Goal: Task Accomplishment & Management: Manage account settings

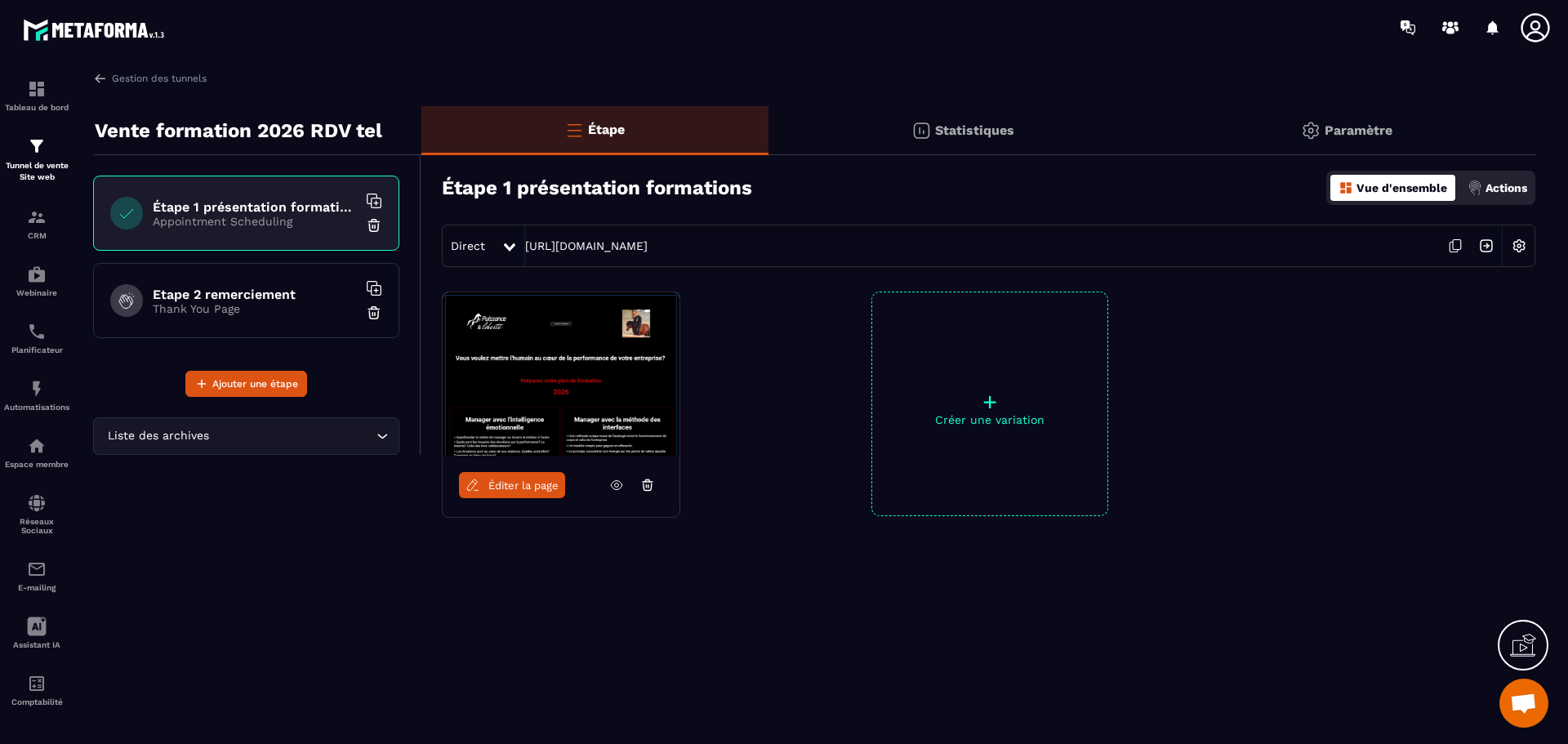
scroll to position [7408, 0]
click at [33, 165] on p "Tunnel de vente Site web" at bounding box center [36, 172] width 65 height 23
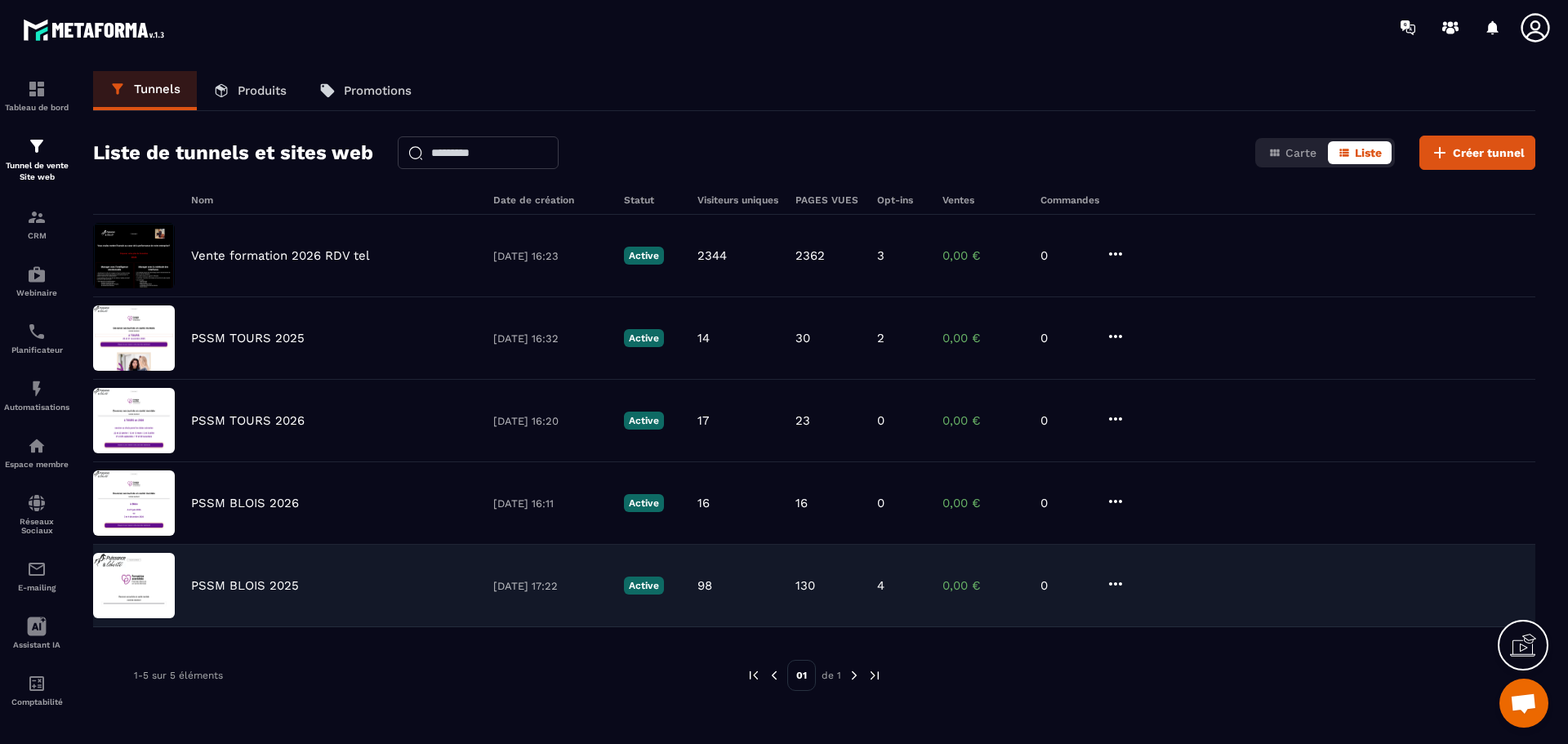
click at [289, 586] on p "PSSM BLOIS 2025" at bounding box center [245, 585] width 107 height 15
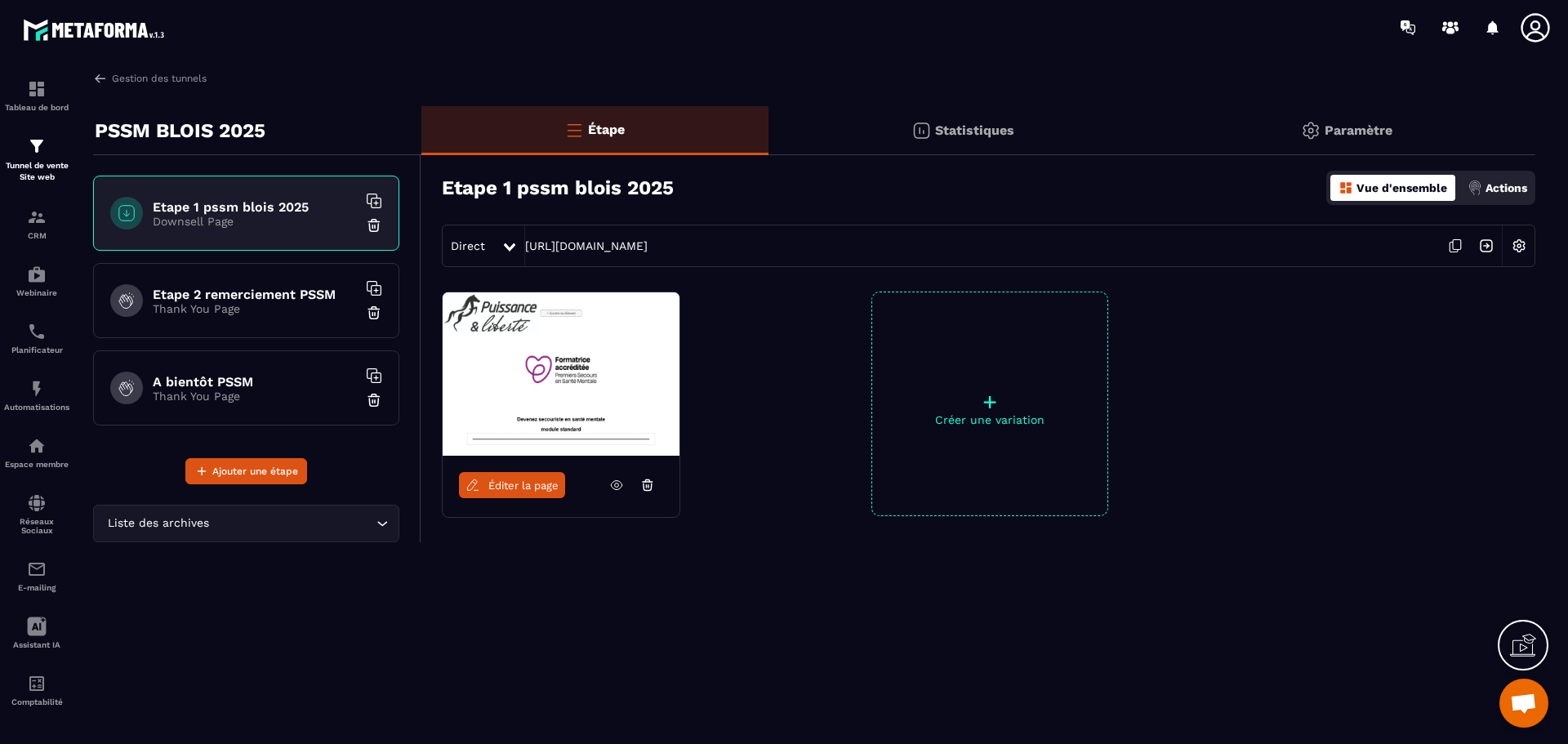
click at [504, 244] on icon at bounding box center [510, 247] width 12 height 8
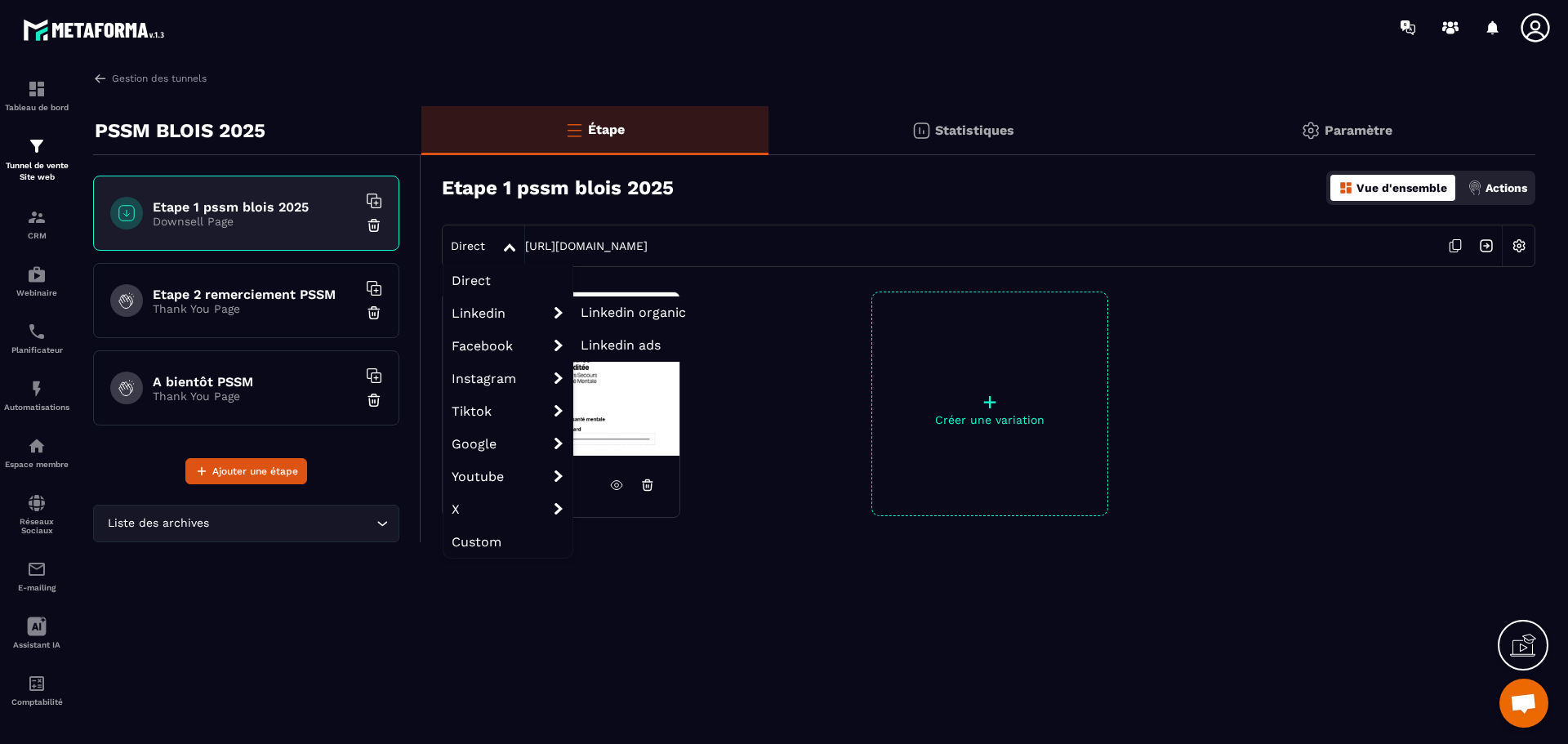
click at [624, 312] on span "Linkedin organic" at bounding box center [632, 312] width 105 height 16
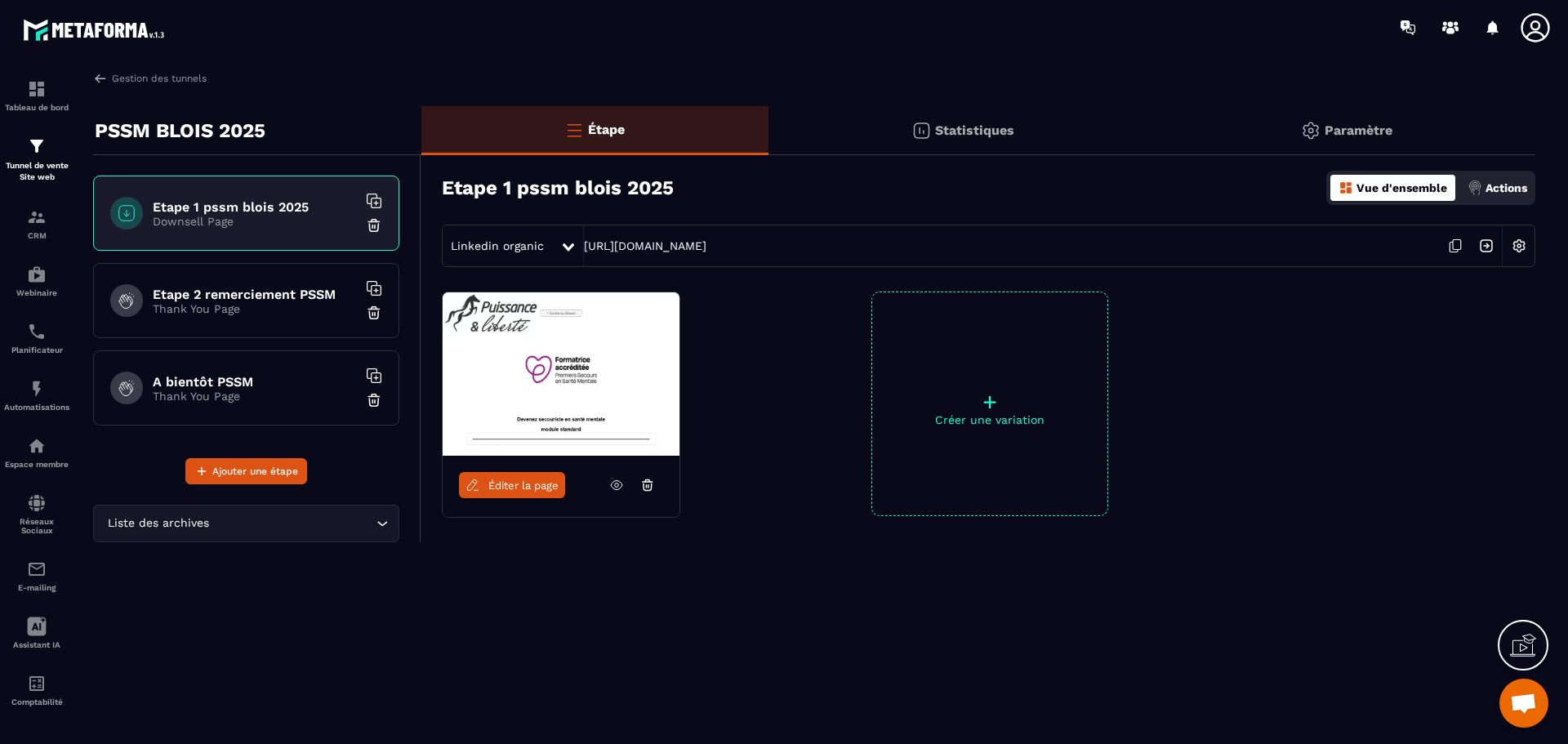
click at [1457, 246] on icon at bounding box center [1456, 246] width 31 height 31
click at [25, 157] on div "Tunnel de vente Site web" at bounding box center [36, 160] width 65 height 46
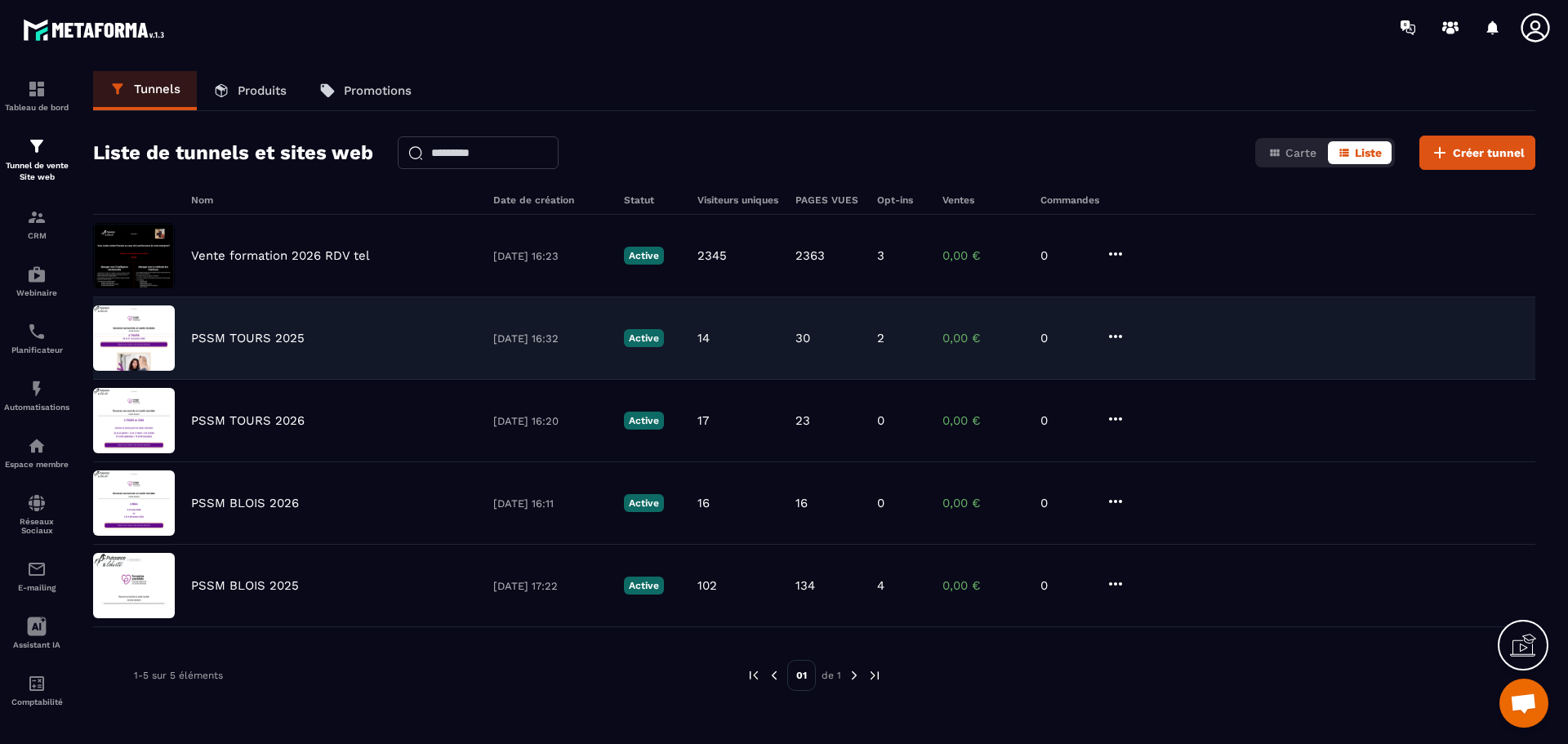
click at [241, 339] on p "PSSM TOURS 2025" at bounding box center [247, 338] width 113 height 15
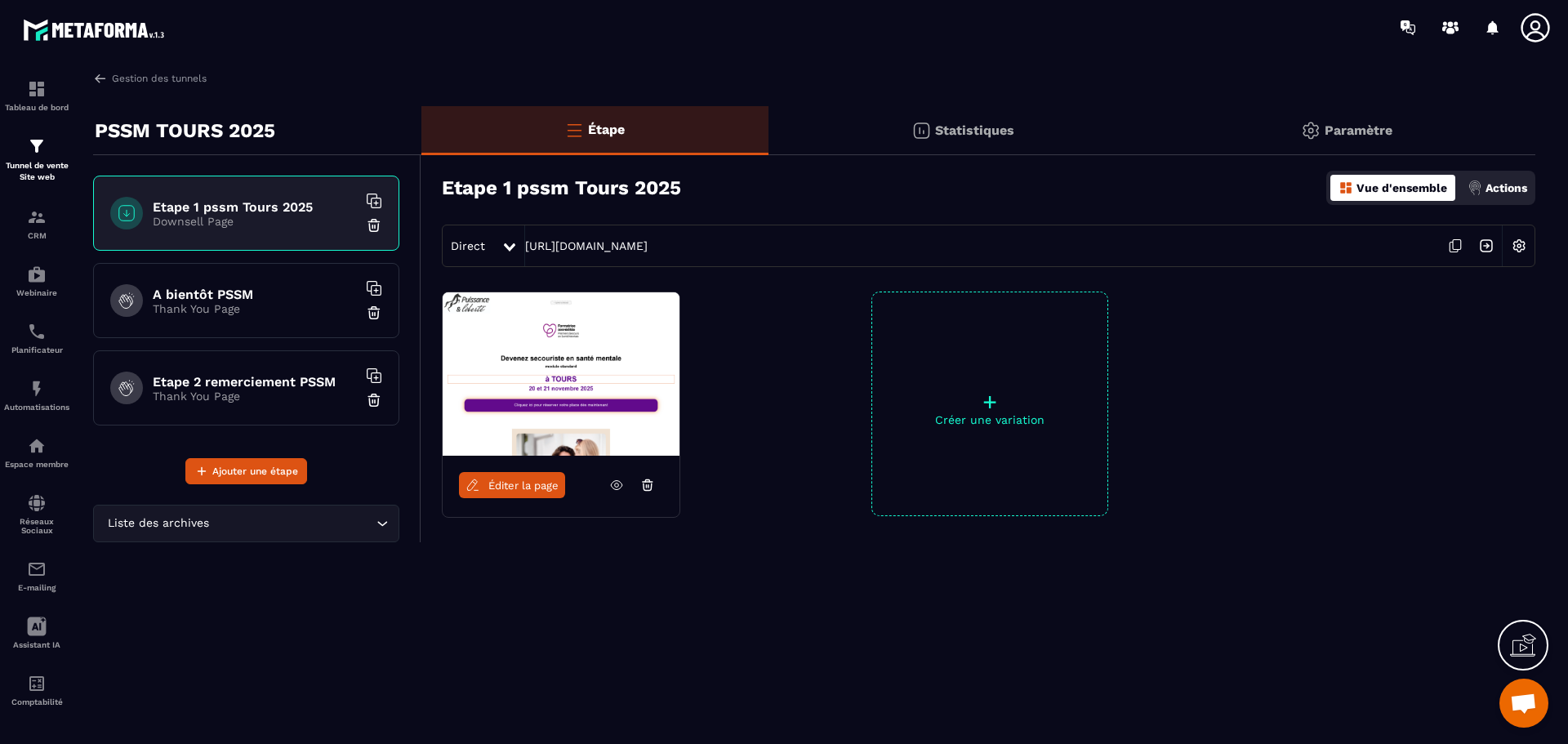
click at [507, 245] on icon at bounding box center [510, 247] width 12 height 8
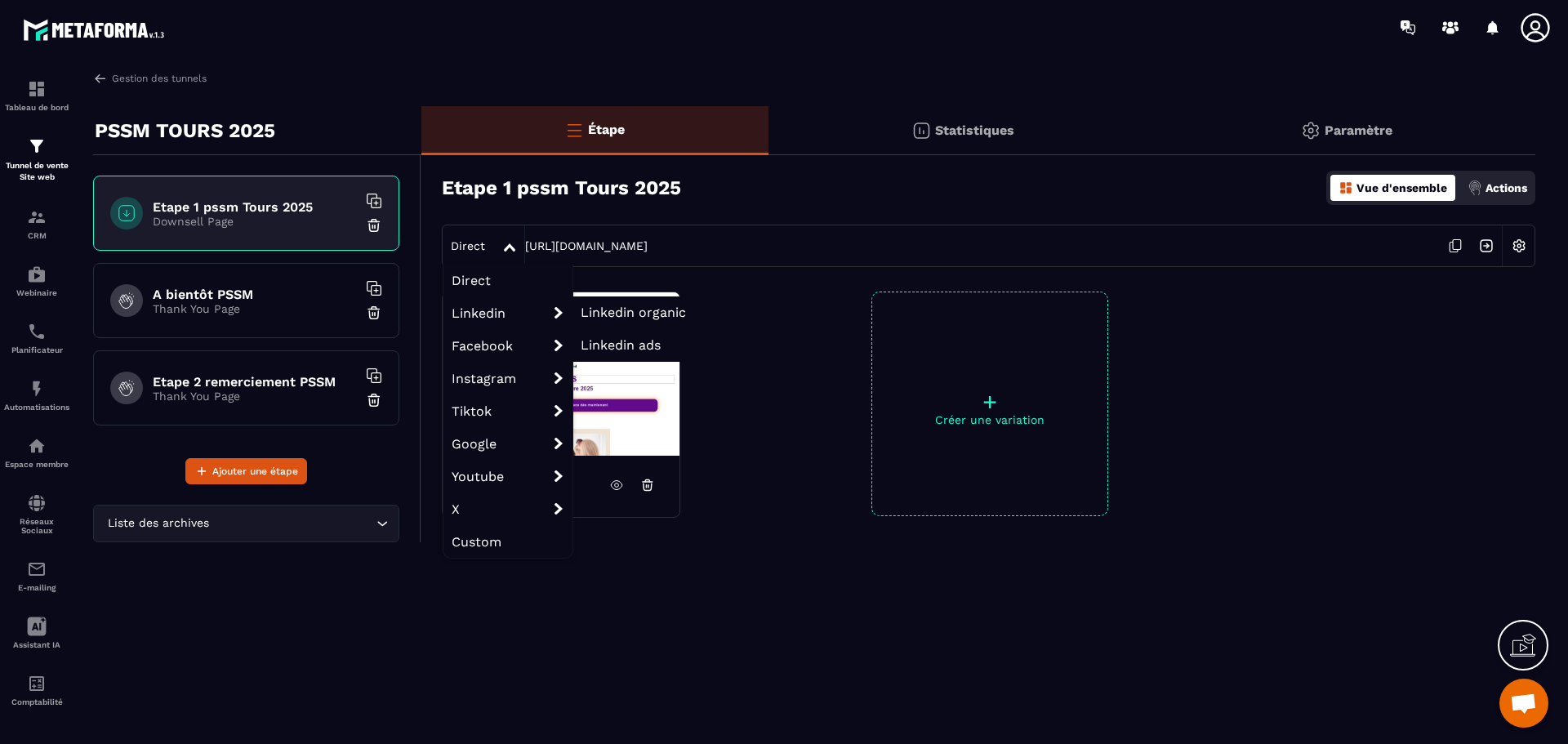
click at [603, 312] on span "Linkedin organic" at bounding box center [632, 312] width 105 height 16
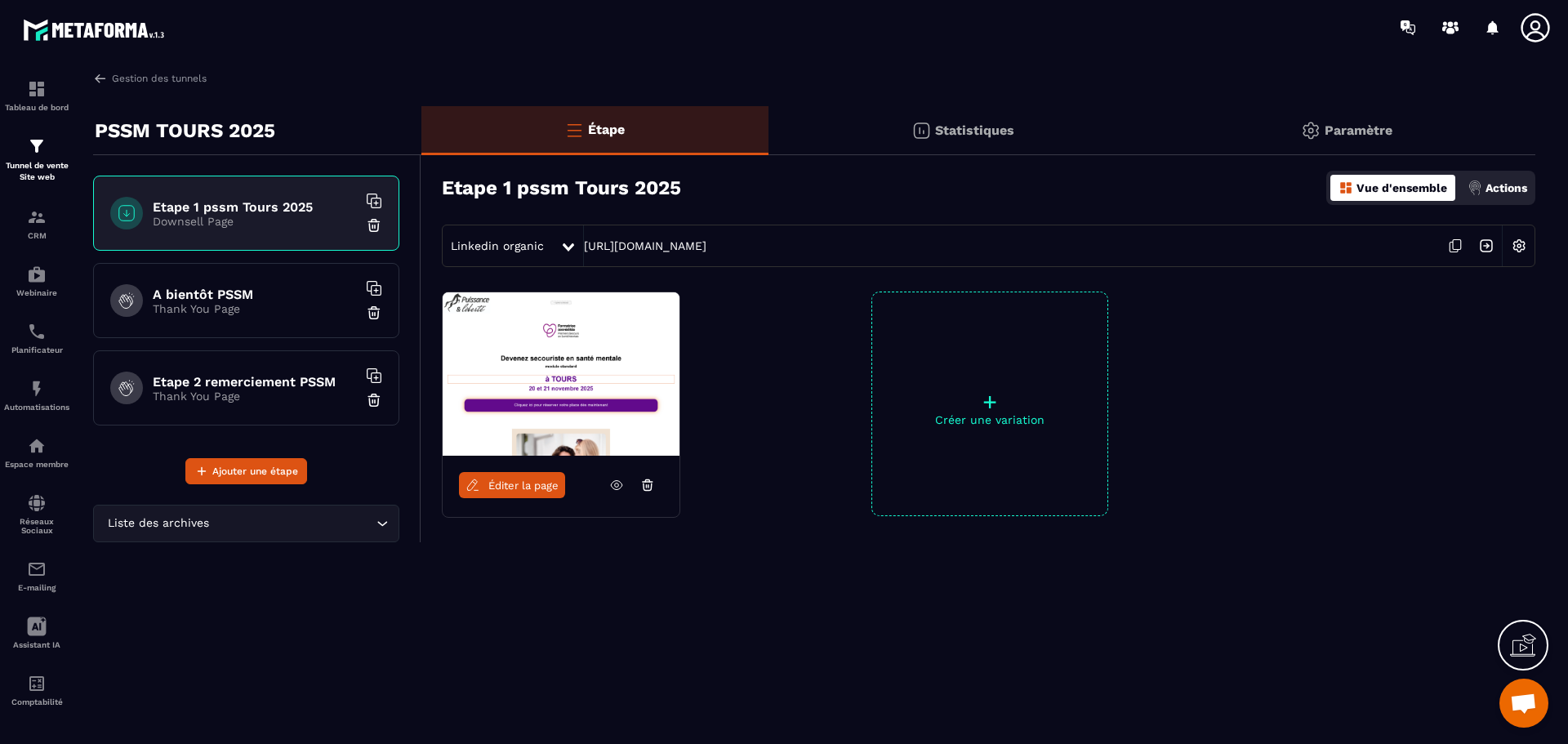
click at [1450, 244] on icon at bounding box center [1454, 247] width 8 height 10
